Goal: Task Accomplishment & Management: Use online tool/utility

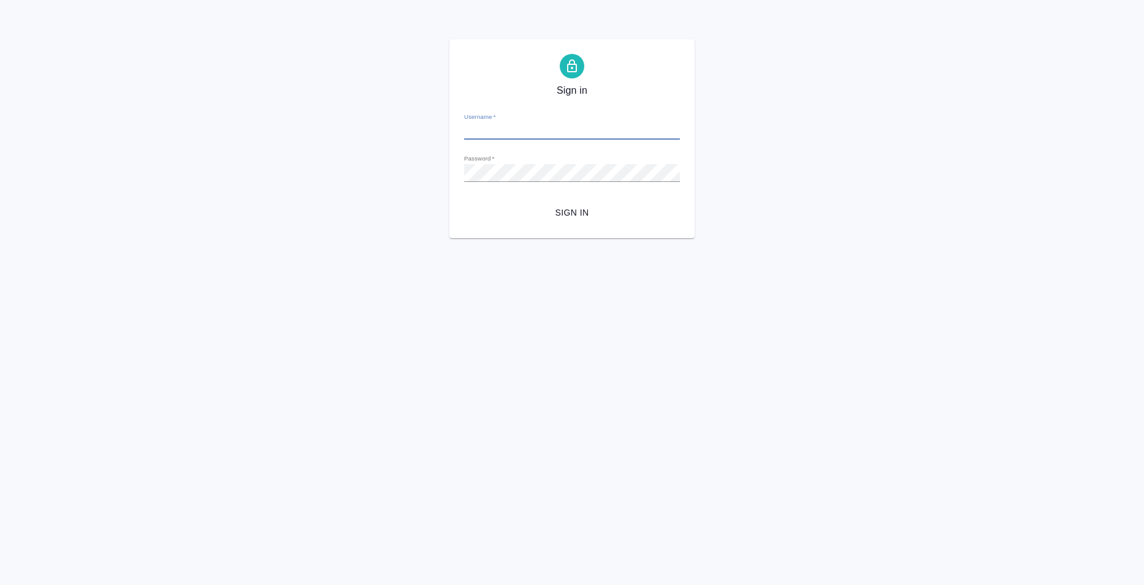
type input "[EMAIL_ADDRESS][DOMAIN_NAME]"
click at [563, 210] on span "Sign in" at bounding box center [572, 212] width 196 height 15
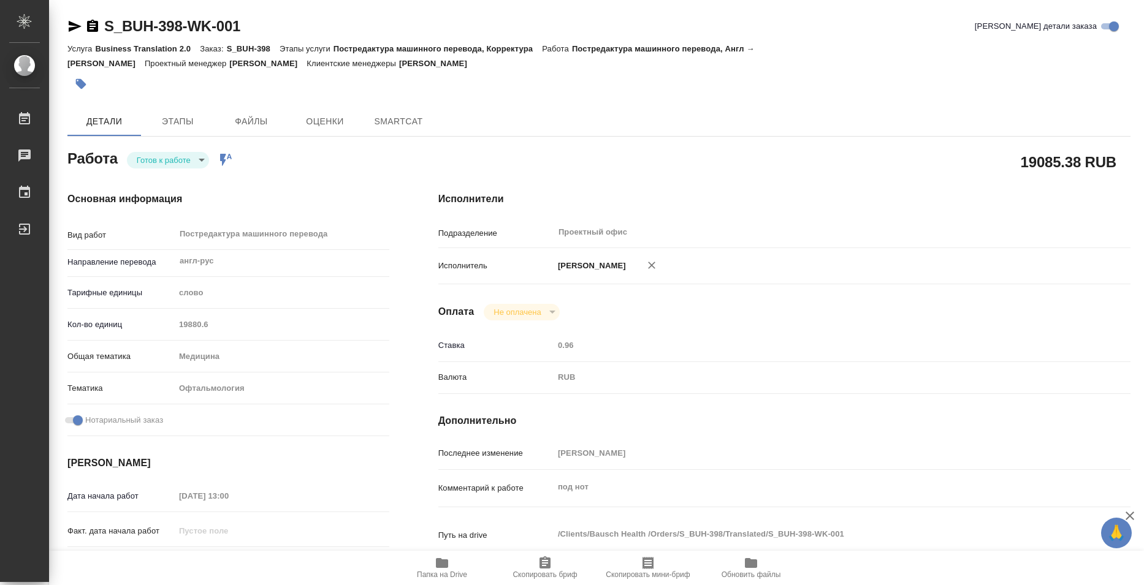
type textarea "x"
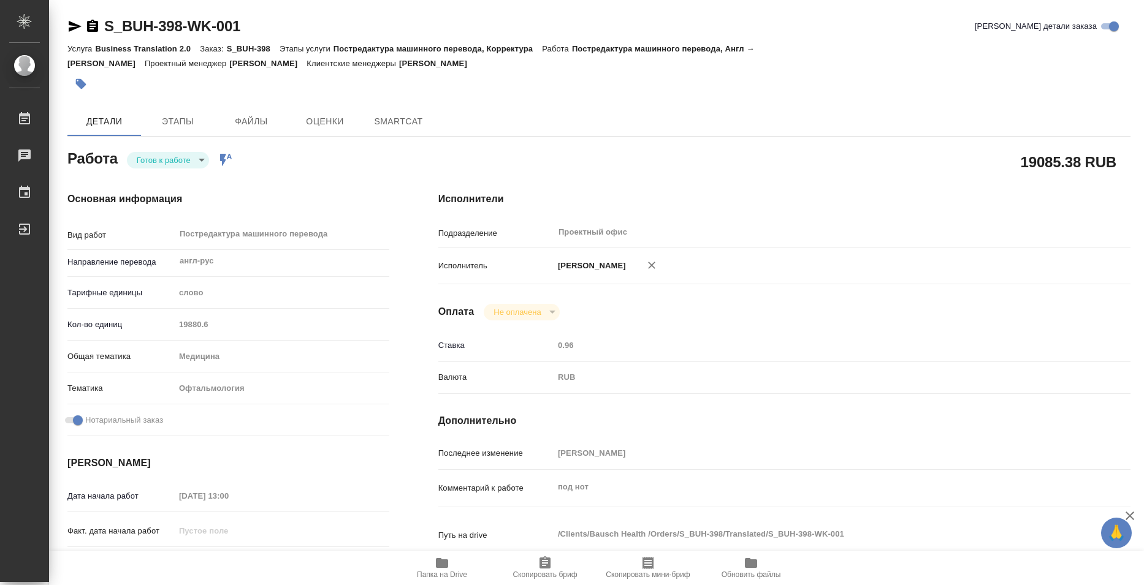
type textarea "x"
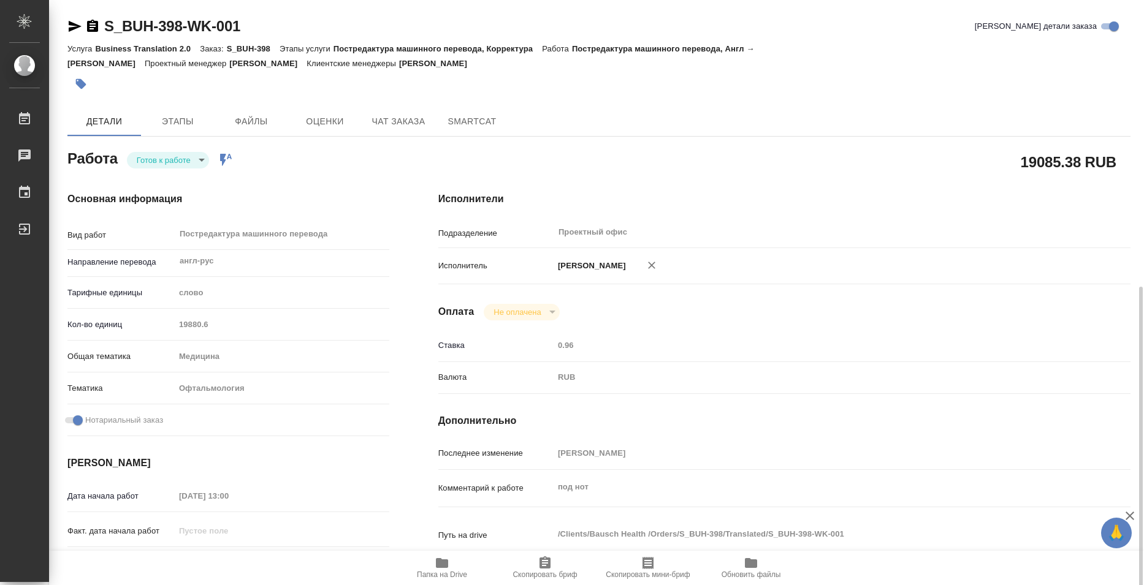
scroll to position [184, 0]
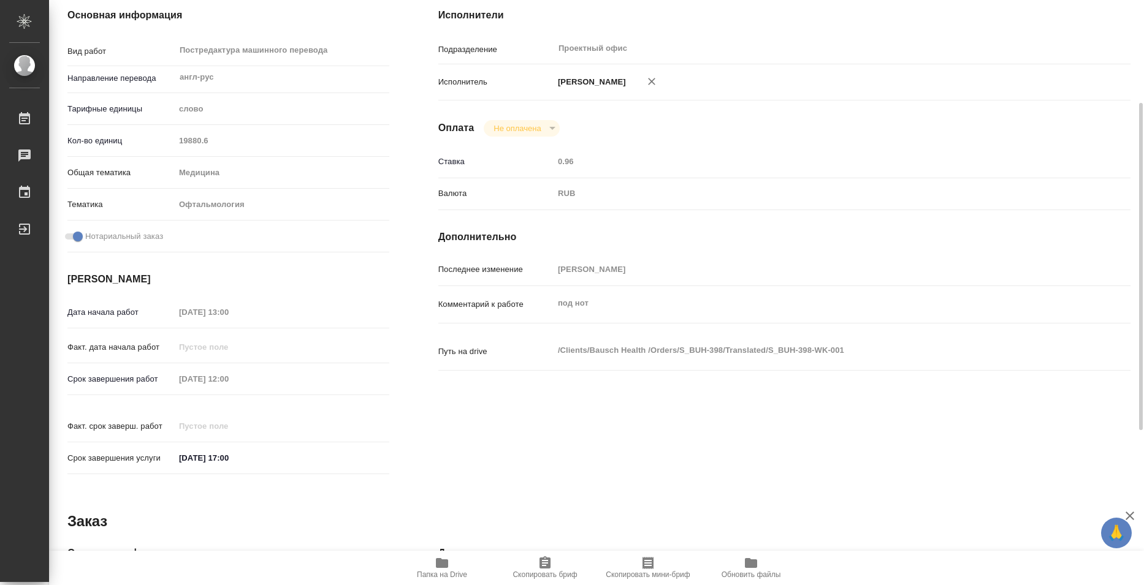
type textarea "x"
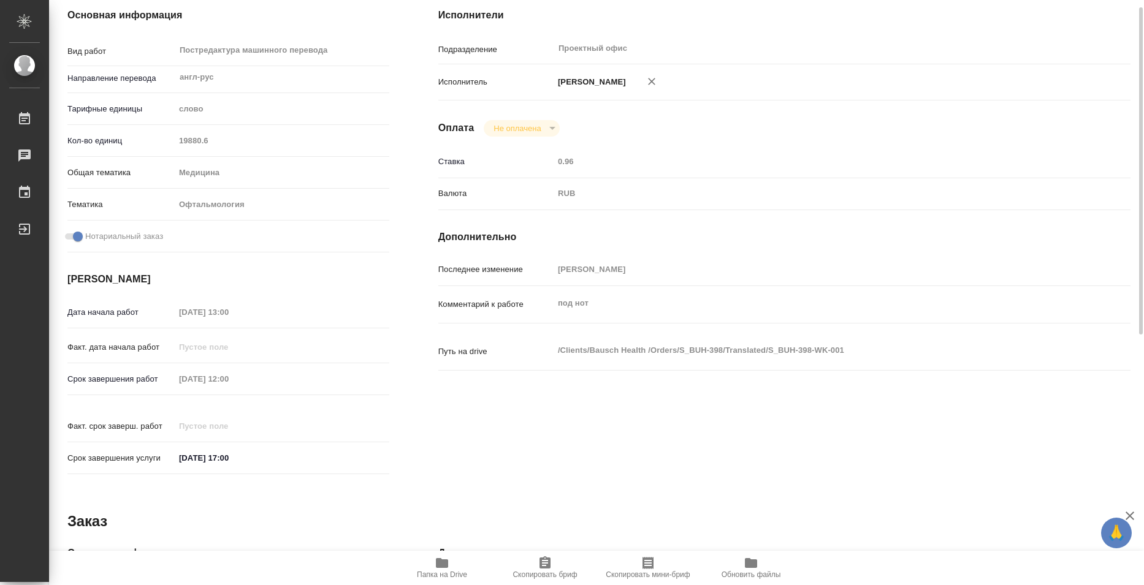
scroll to position [0, 0]
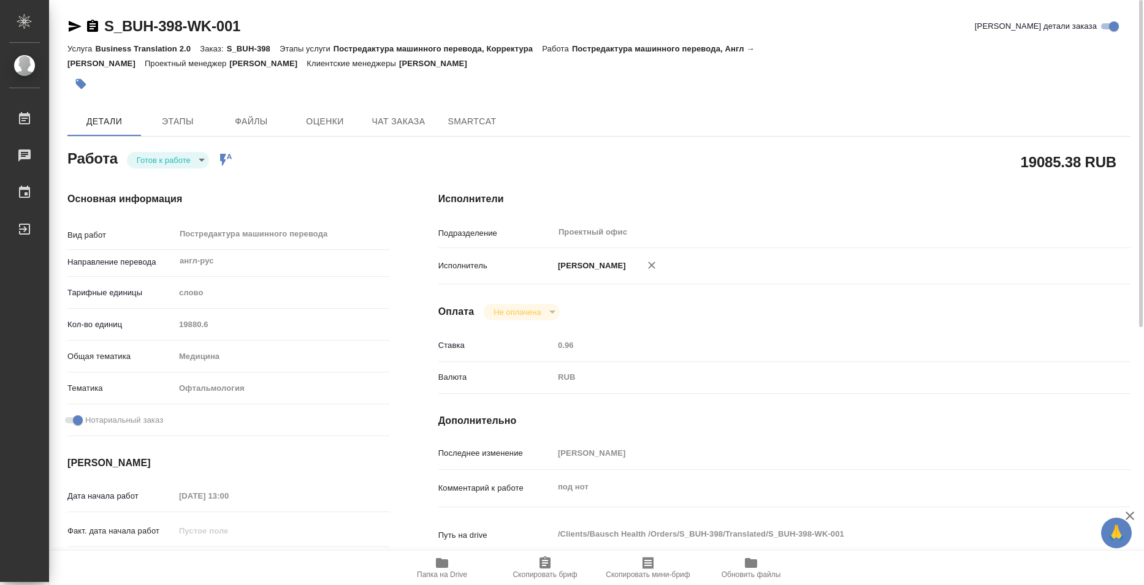
type textarea "x"
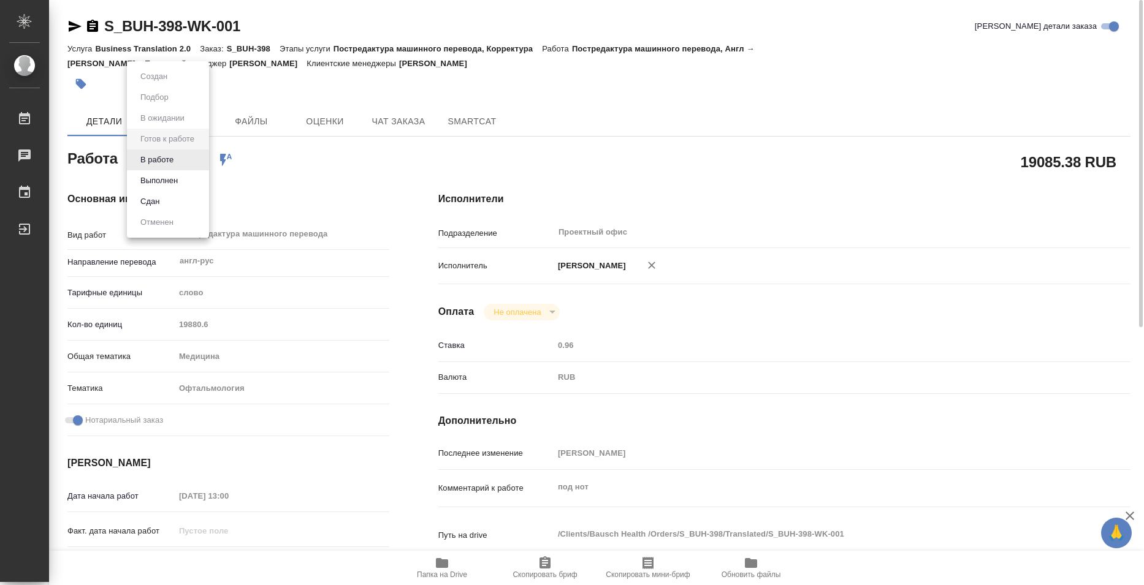
click at [173, 157] on body "🙏 .cls-1 fill:#fff; AWATERA Bazyuk Elena Работы Чаты График Выйти S_BUH-398-WK-…" at bounding box center [572, 292] width 1144 height 585
click at [529, 53] on div at bounding box center [572, 292] width 1144 height 585
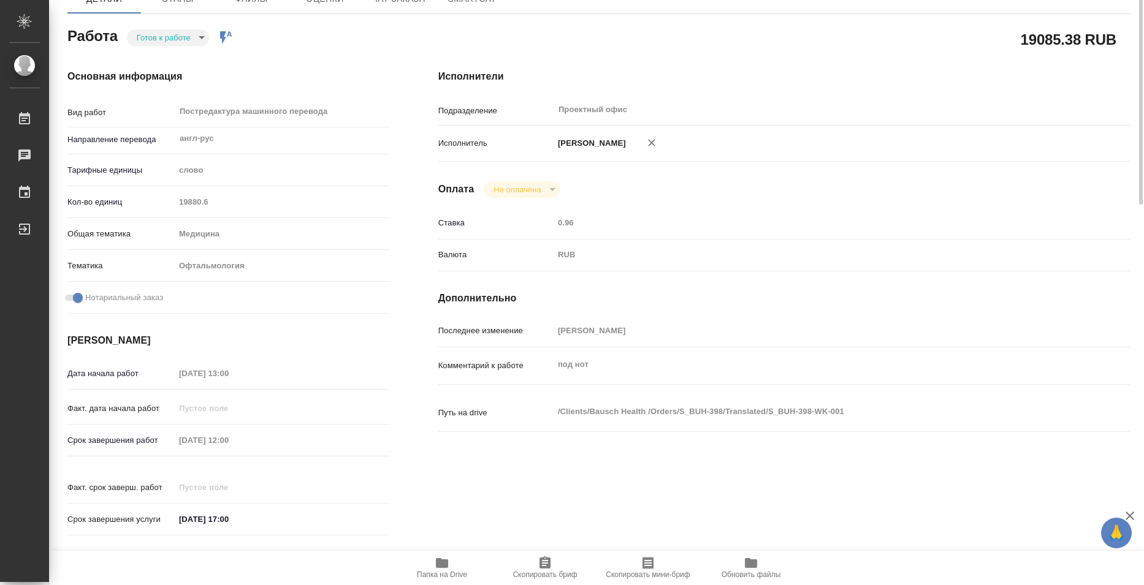
scroll to position [184, 0]
